Goal: Information Seeking & Learning: Learn about a topic

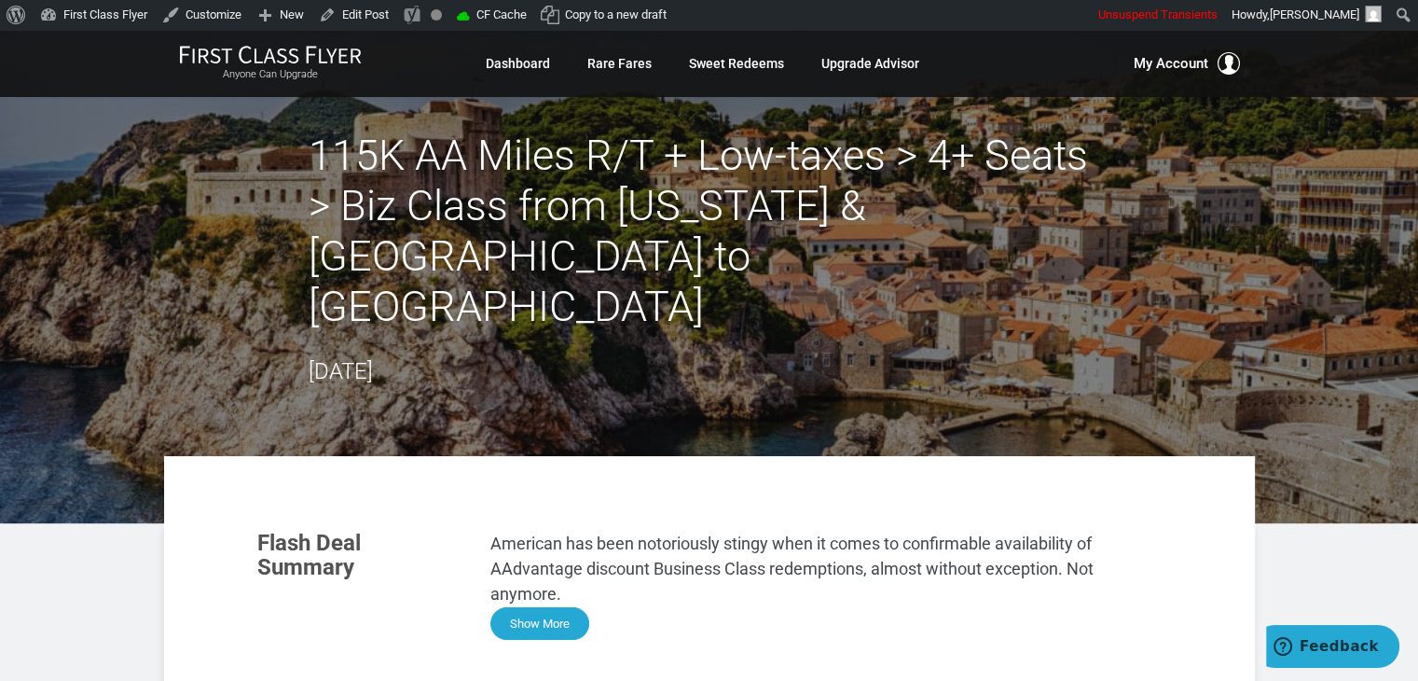
click at [513, 607] on button "Show More" at bounding box center [539, 623] width 99 height 33
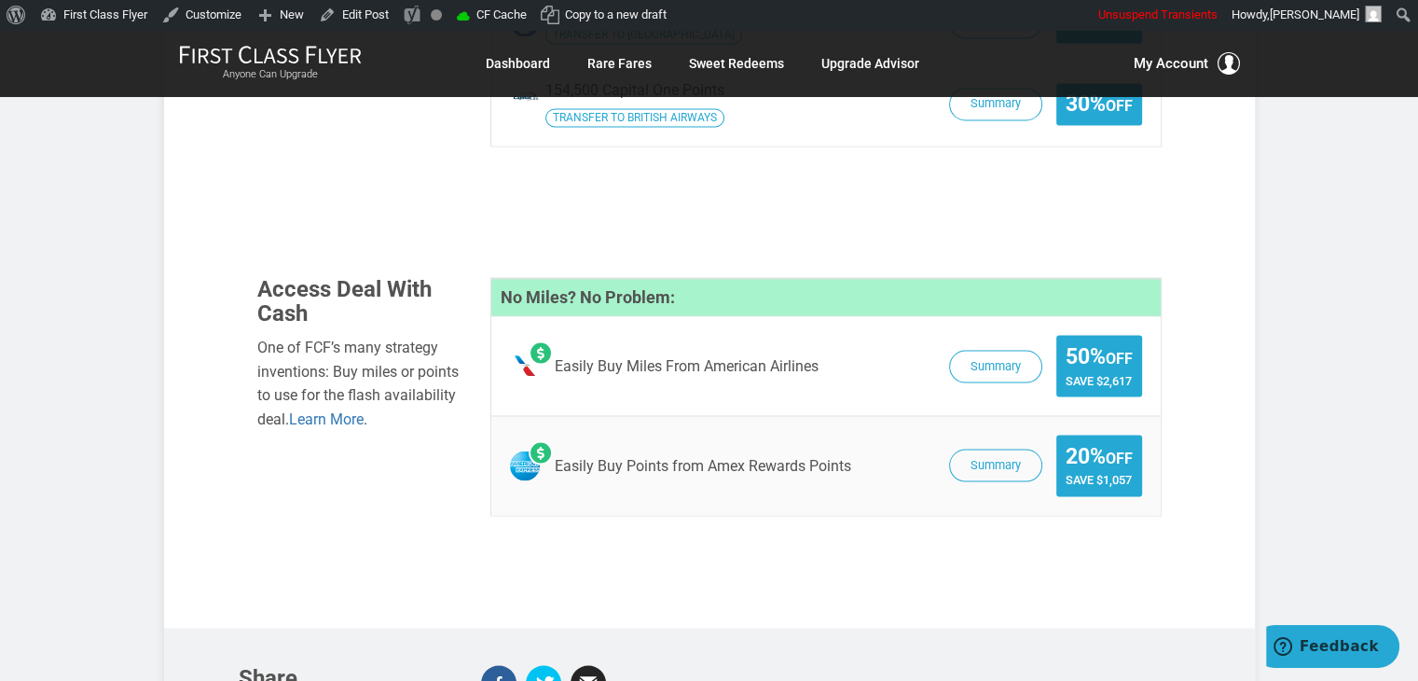
scroll to position [3181, 0]
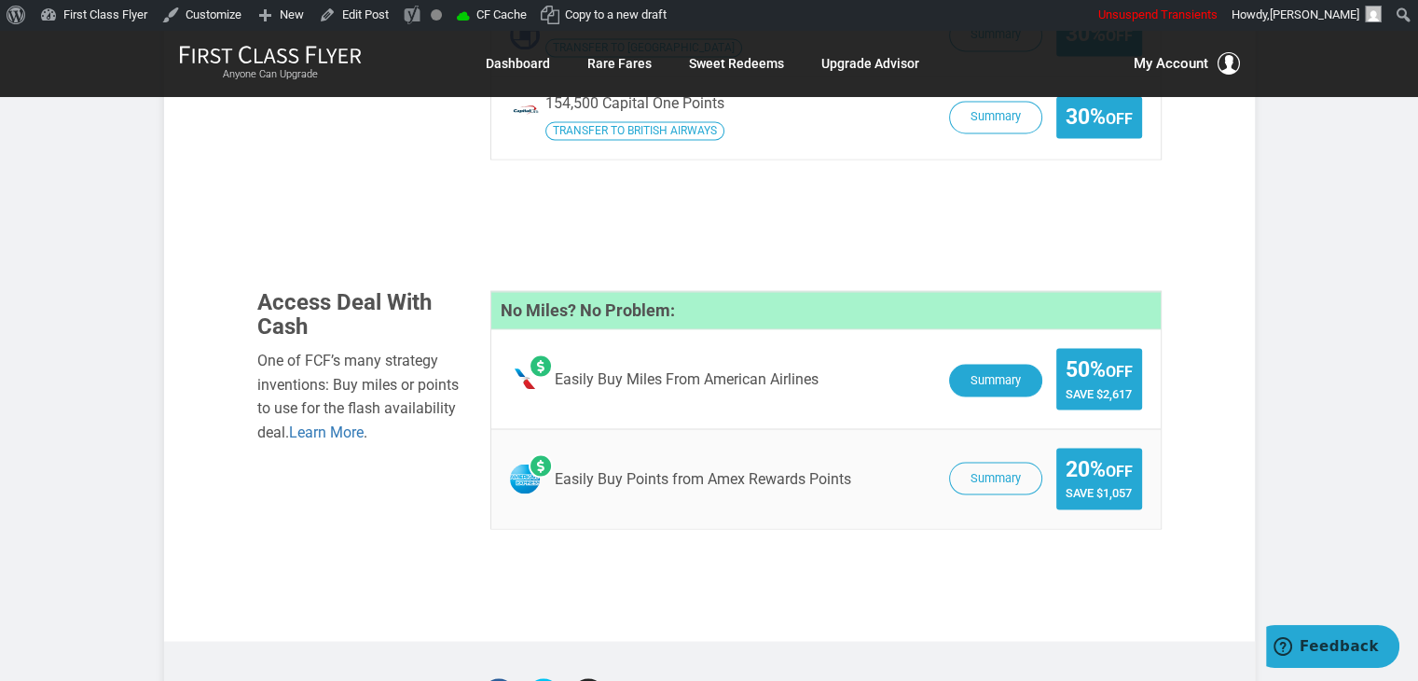
click at [966, 364] on button "Summary" at bounding box center [995, 380] width 93 height 33
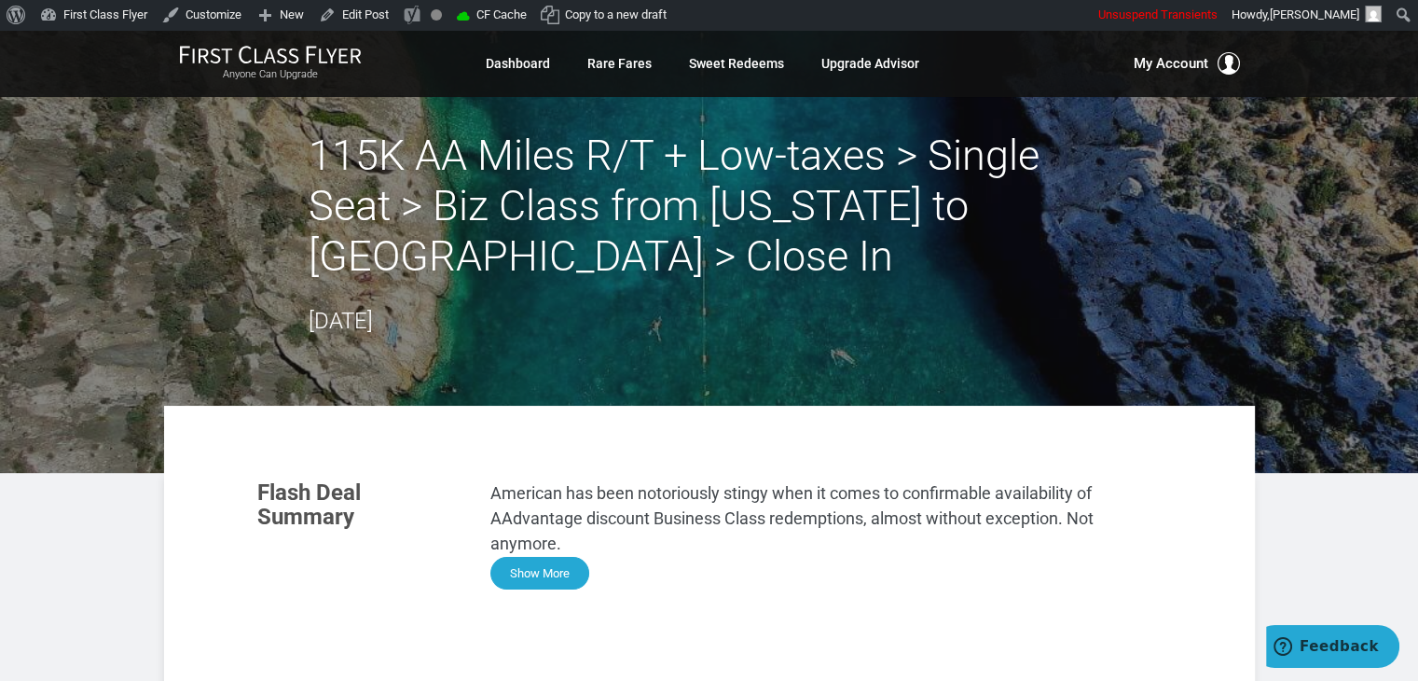
click at [543, 560] on button "Show More" at bounding box center [539, 573] width 99 height 33
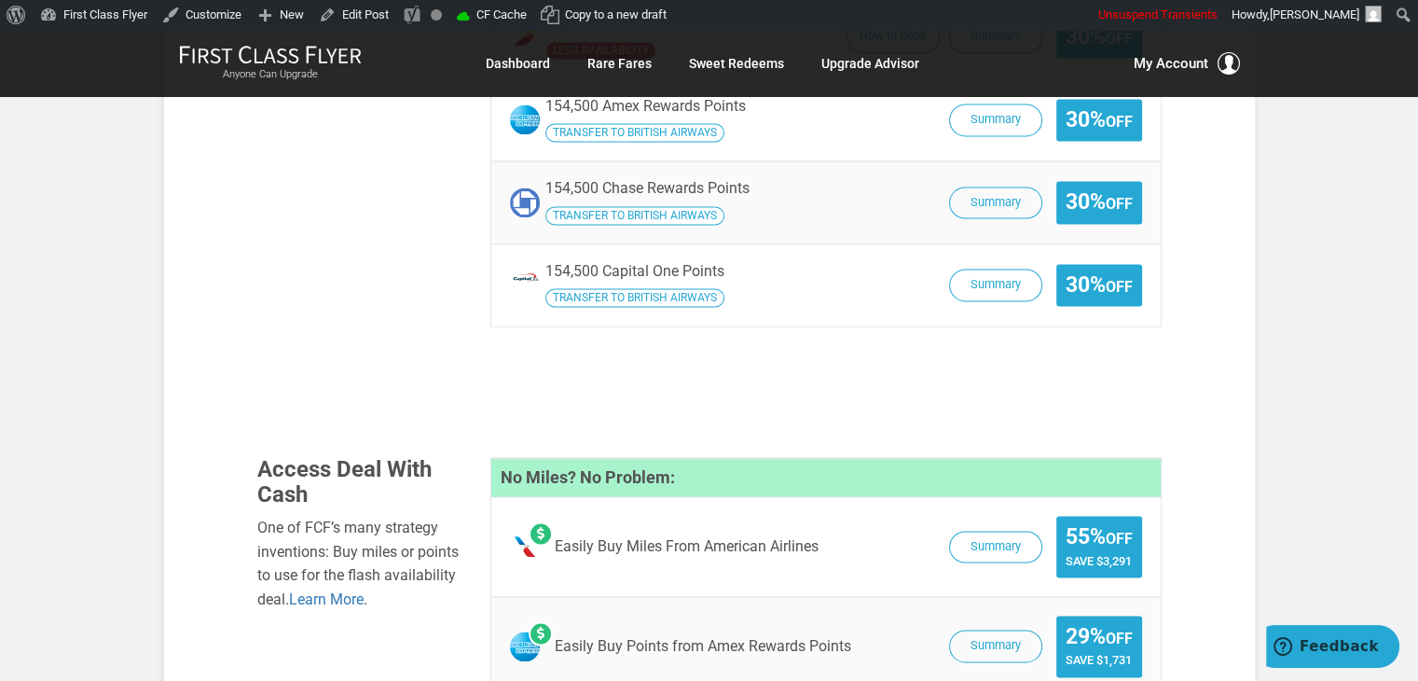
scroll to position [2680, 0]
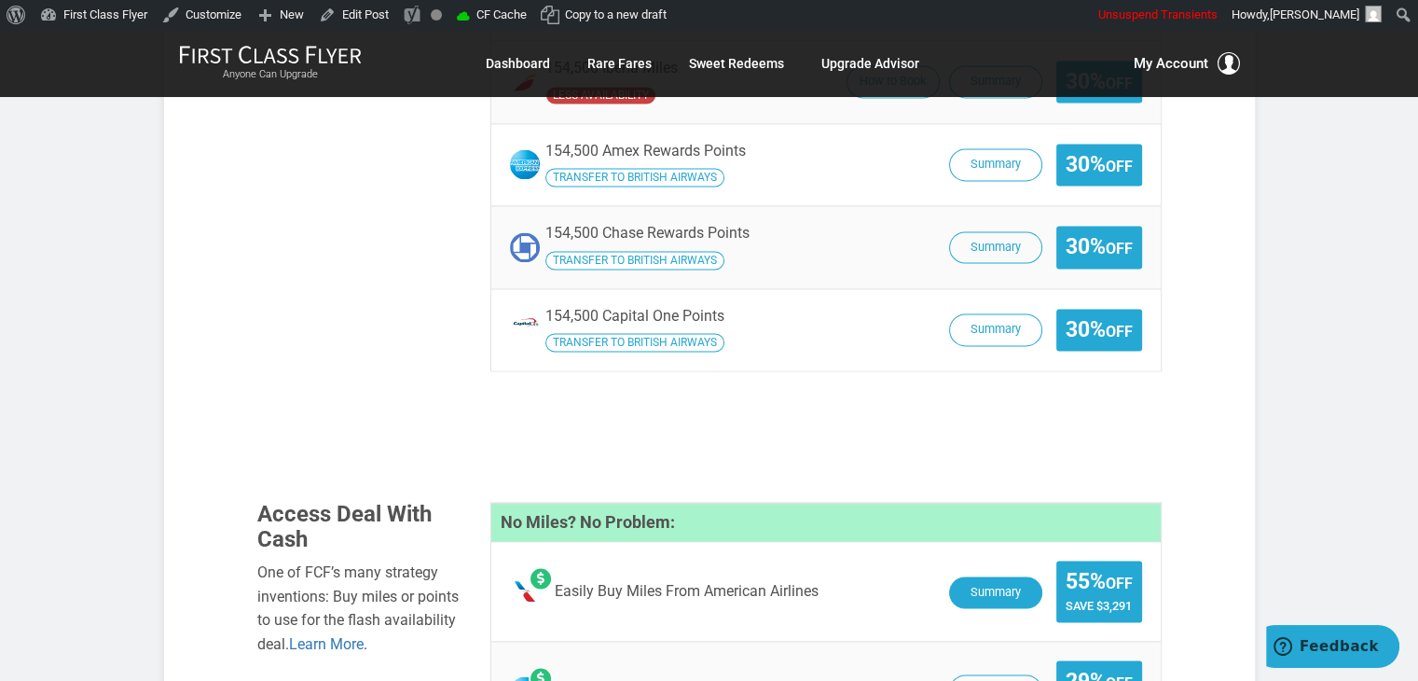
click at [995, 576] on button "Summary" at bounding box center [995, 592] width 93 height 33
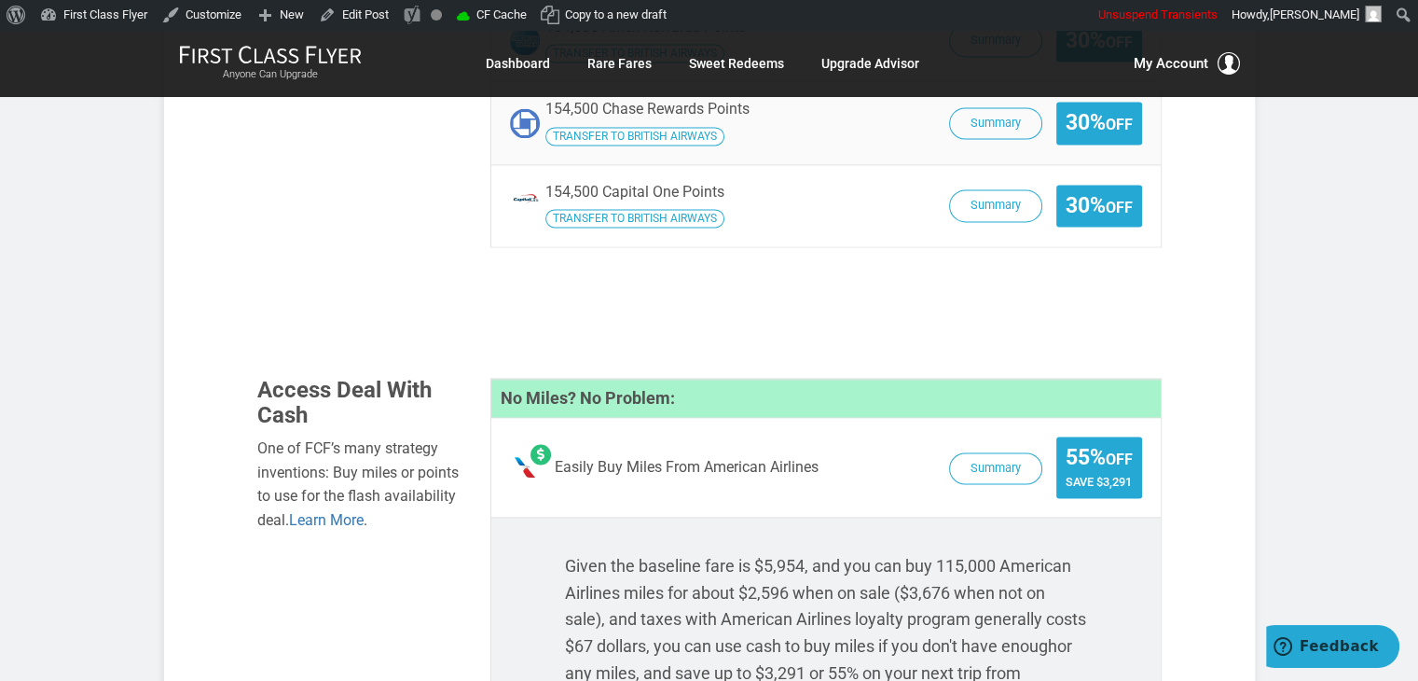
scroll to position [2812, 0]
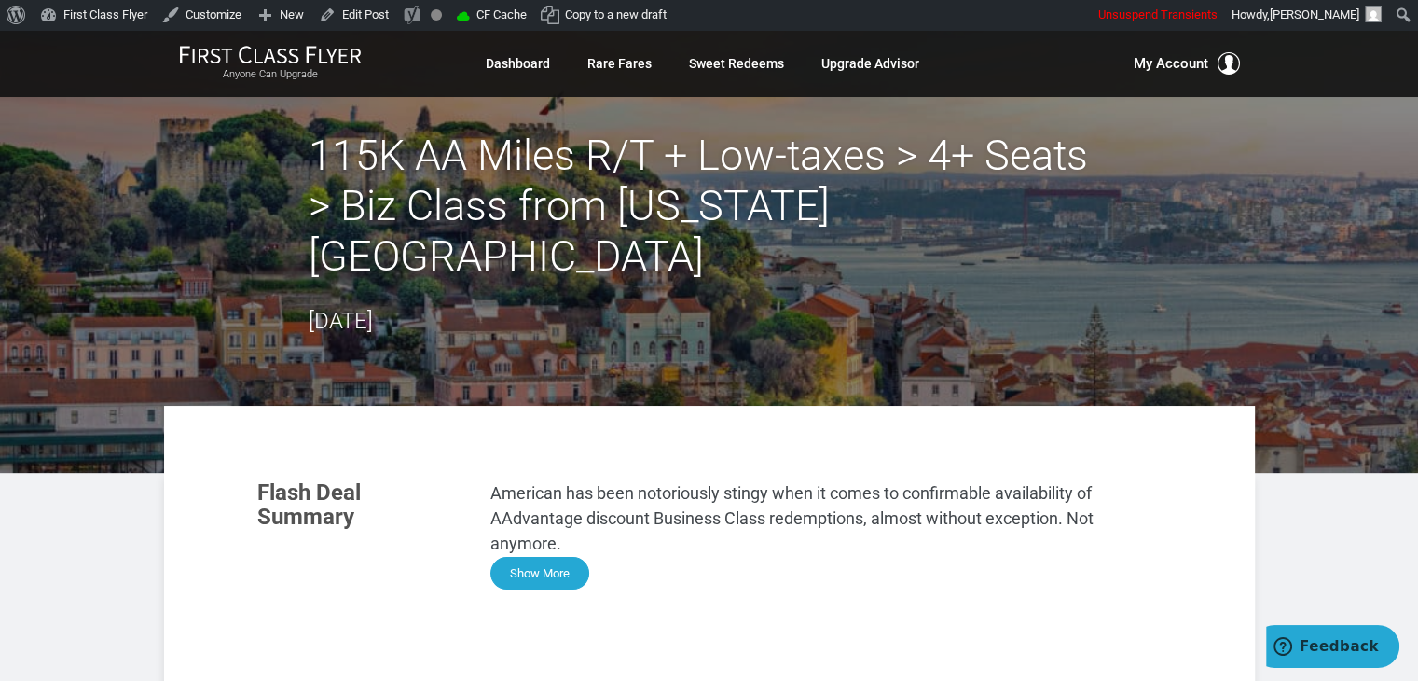
click at [541, 557] on button "Show More" at bounding box center [539, 573] width 99 height 33
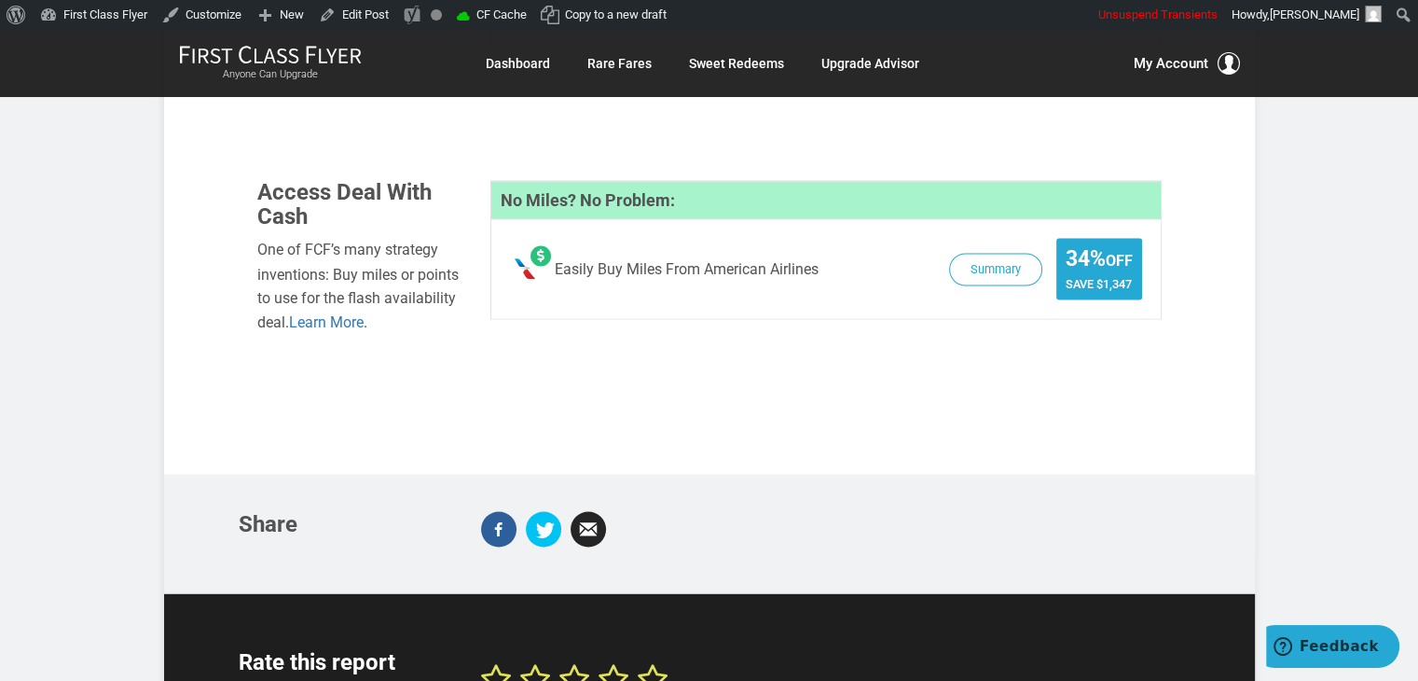
scroll to position [3091, 0]
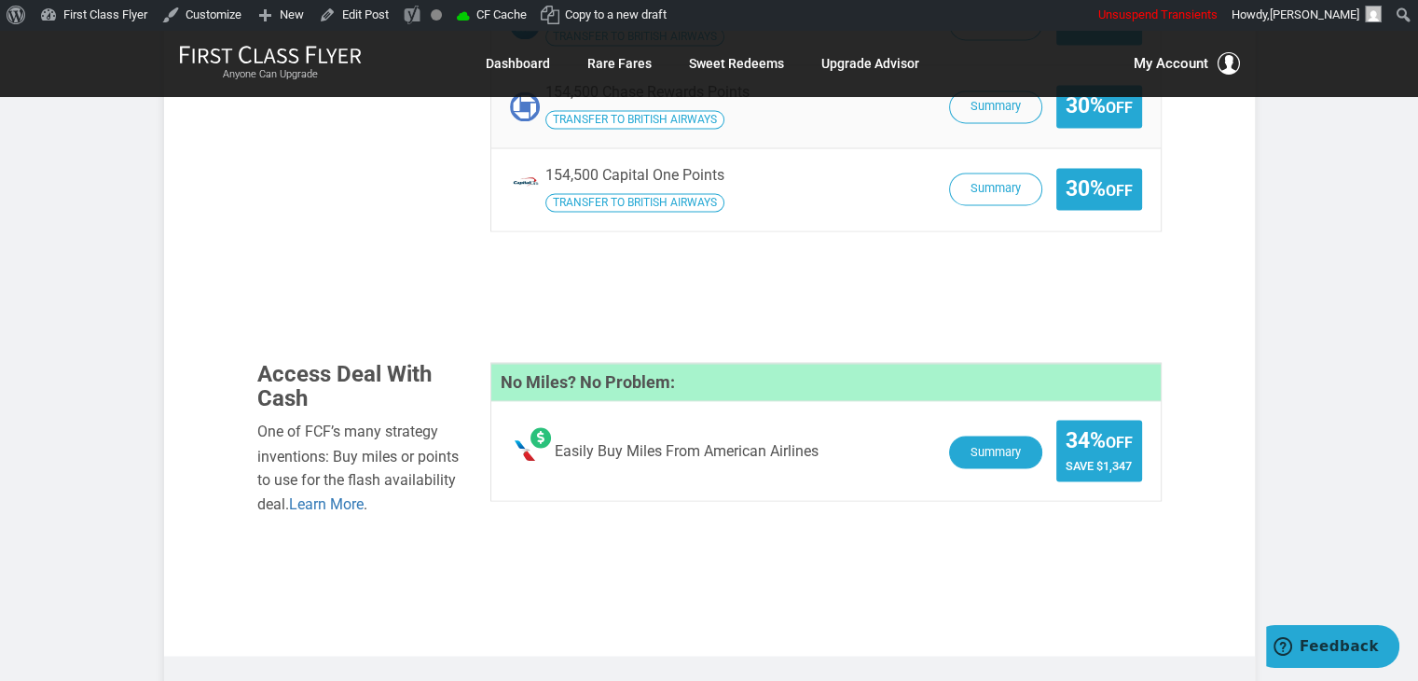
click at [1013, 435] on button "Summary" at bounding box center [995, 451] width 93 height 33
